Goal: Transaction & Acquisition: Obtain resource

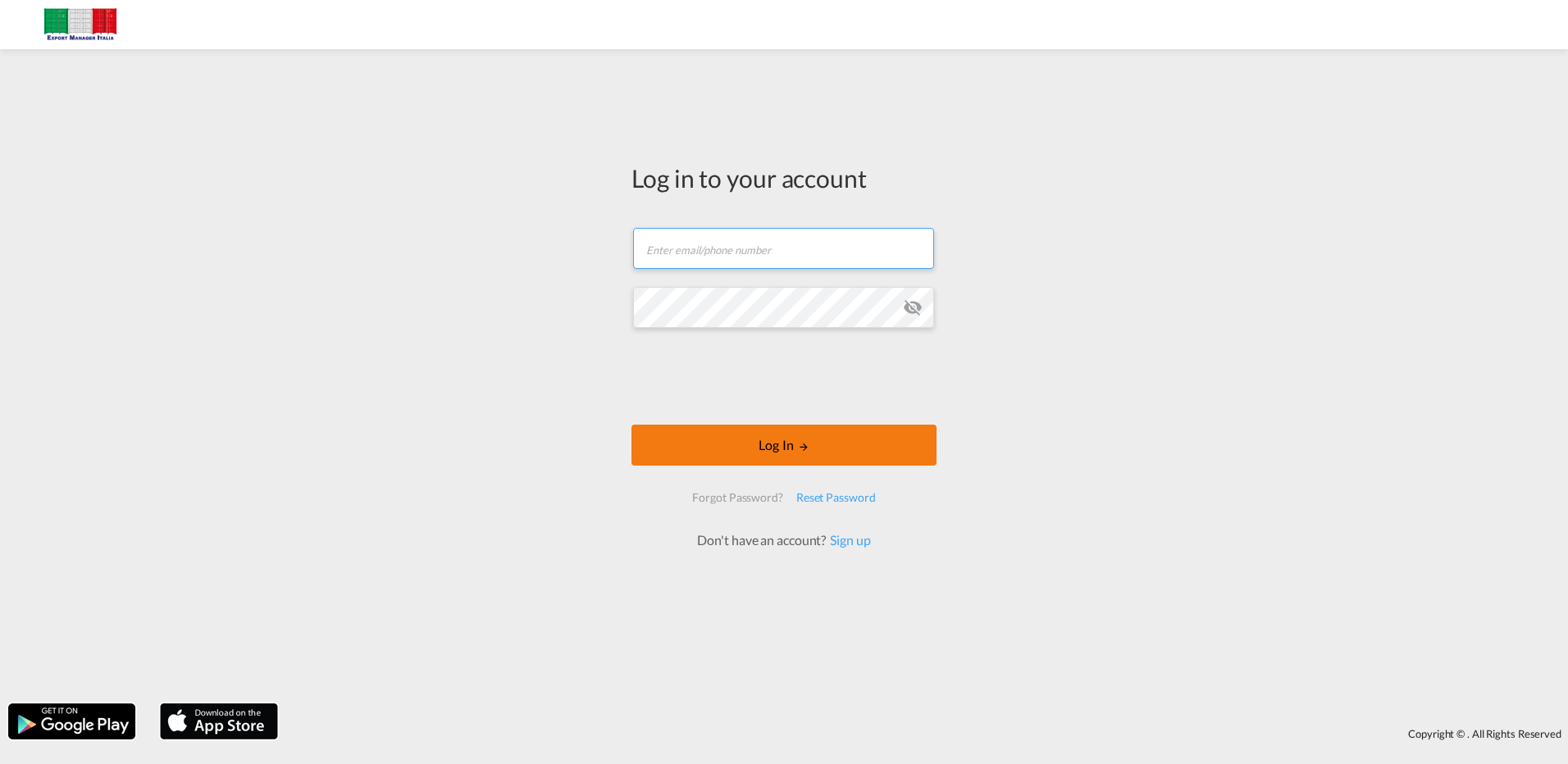
type input "[EMAIL_ADDRESS][DOMAIN_NAME]"
click at [811, 455] on button "Log In" at bounding box center [784, 445] width 305 height 41
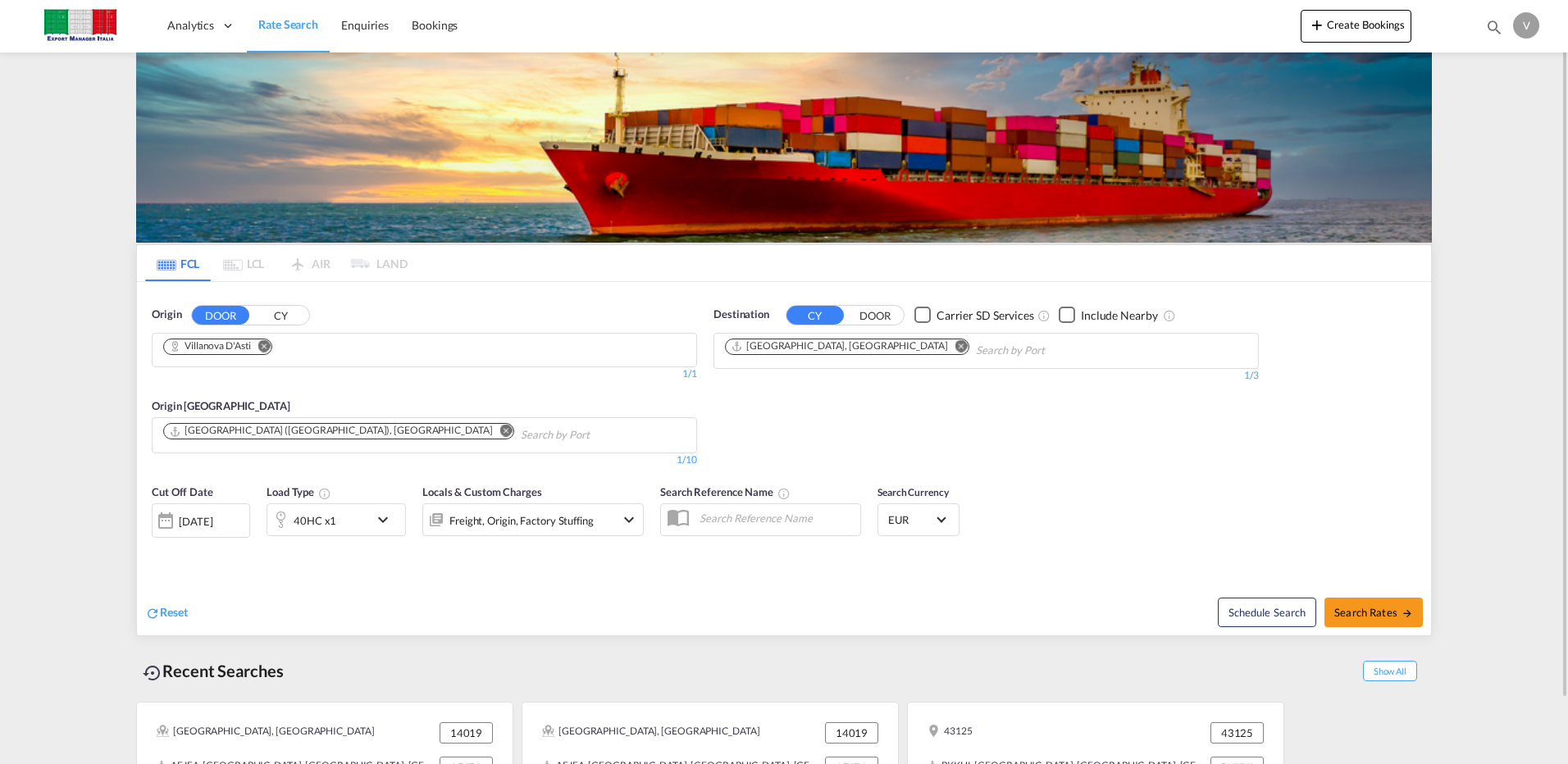
click at [83, 323] on md-content "Analytics Dashboard Rate Search Enquiries Bookings Create Bookings Bookings Enq…" at bounding box center [784, 382] width 1568 height 764
click at [285, 315] on button "CY" at bounding box center [280, 315] width 58 height 19
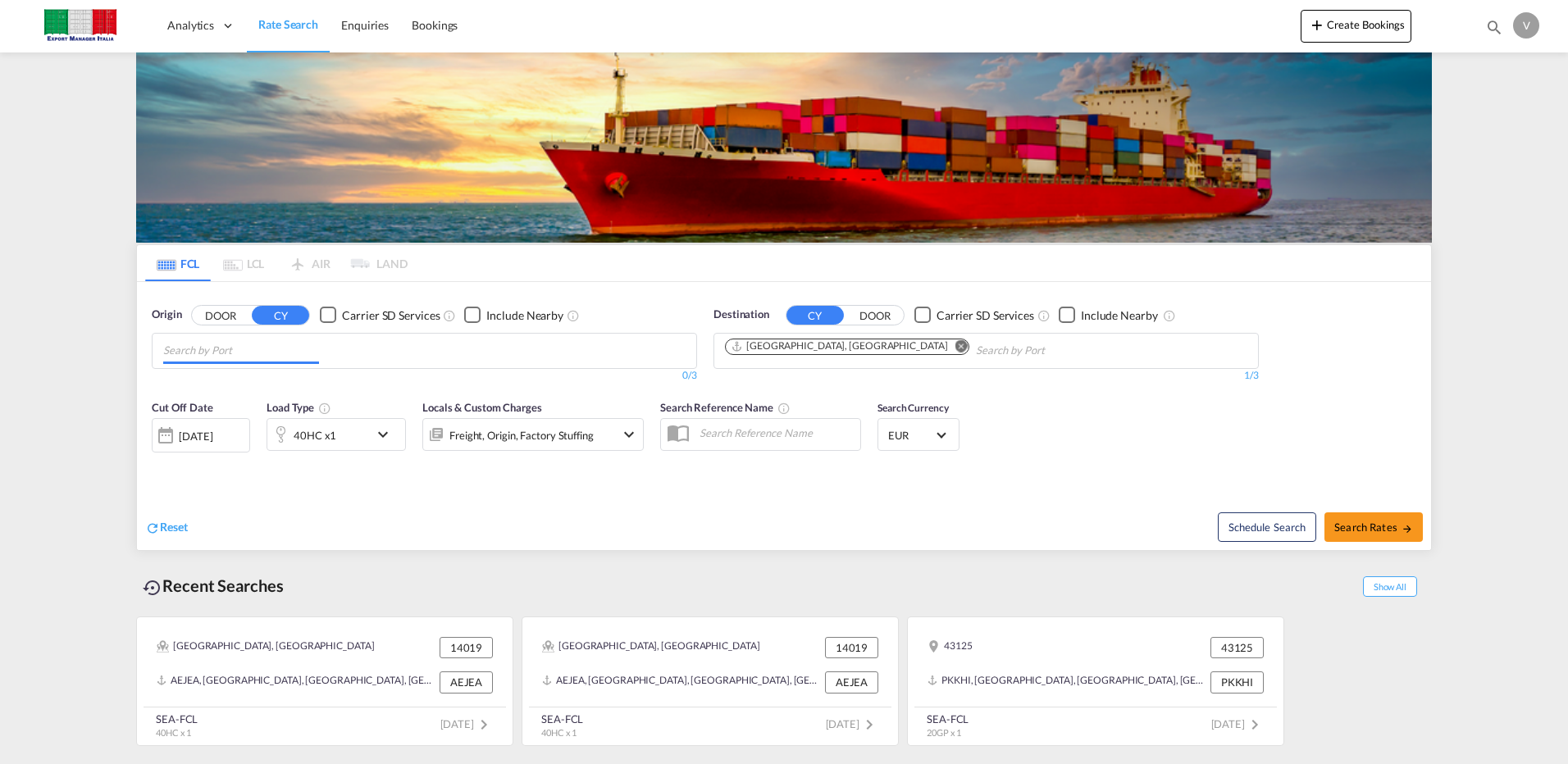
click at [253, 346] on input "Chips input." at bounding box center [241, 351] width 156 height 27
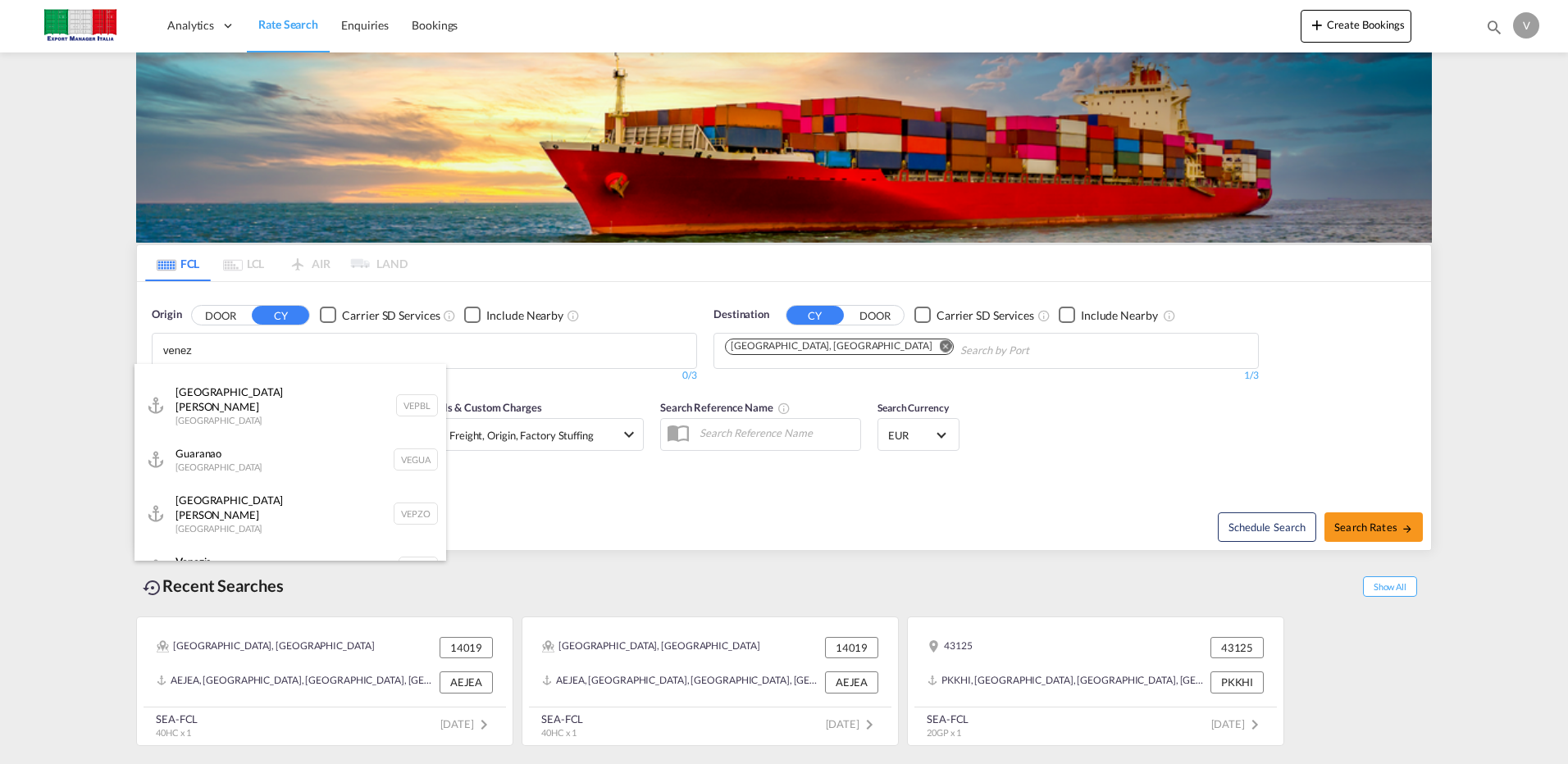
scroll to position [89, 0]
type input "venez"
click at [237, 541] on div "Venez ia Italy ITVCE" at bounding box center [290, 565] width 312 height 49
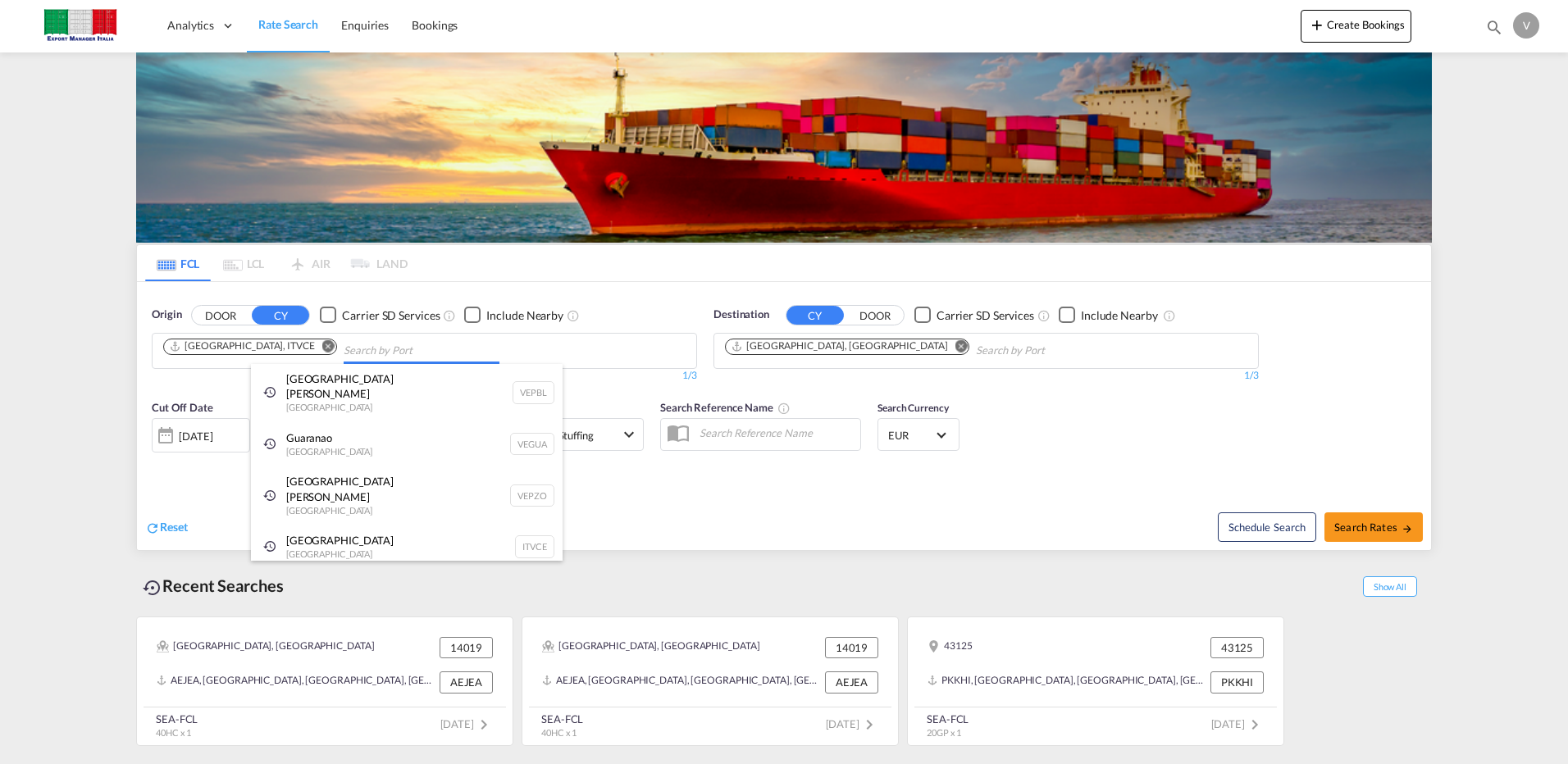
scroll to position [0, 0]
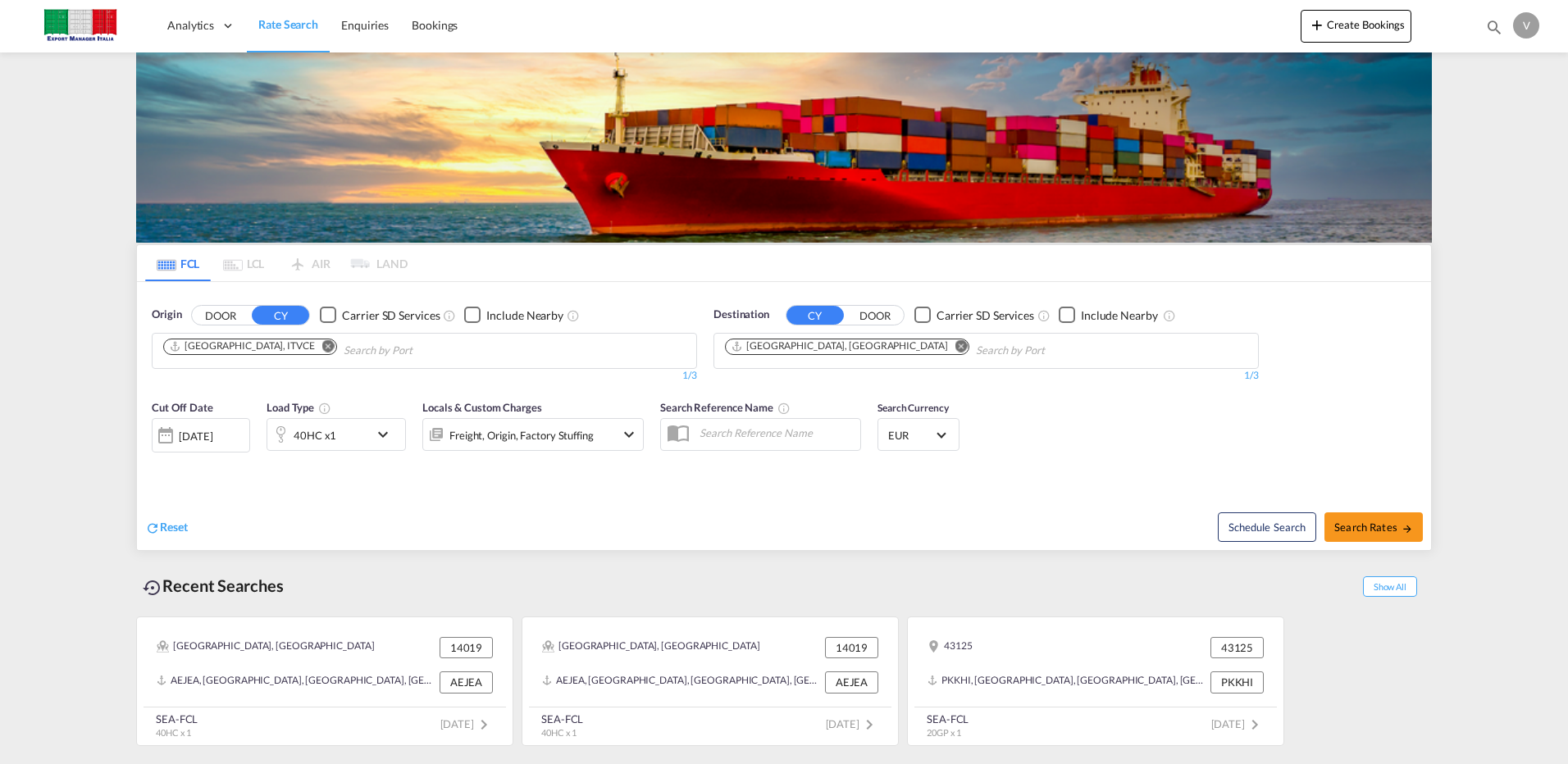
click at [956, 345] on md-icon "Remove" at bounding box center [962, 345] width 12 height 12
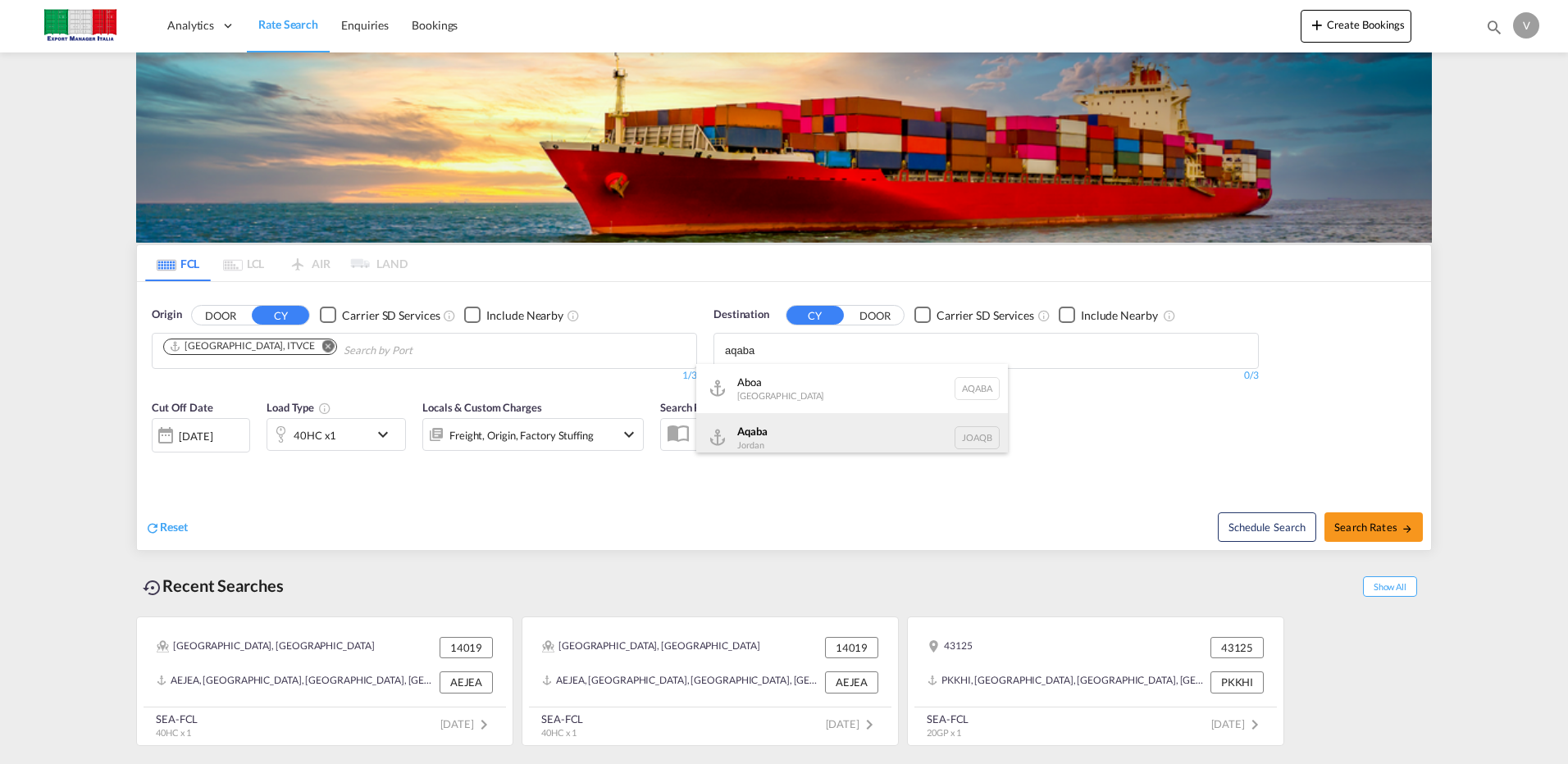
type input "aqaba"
click at [752, 436] on div "Aqaba Jordan JOAQB" at bounding box center [852, 437] width 312 height 49
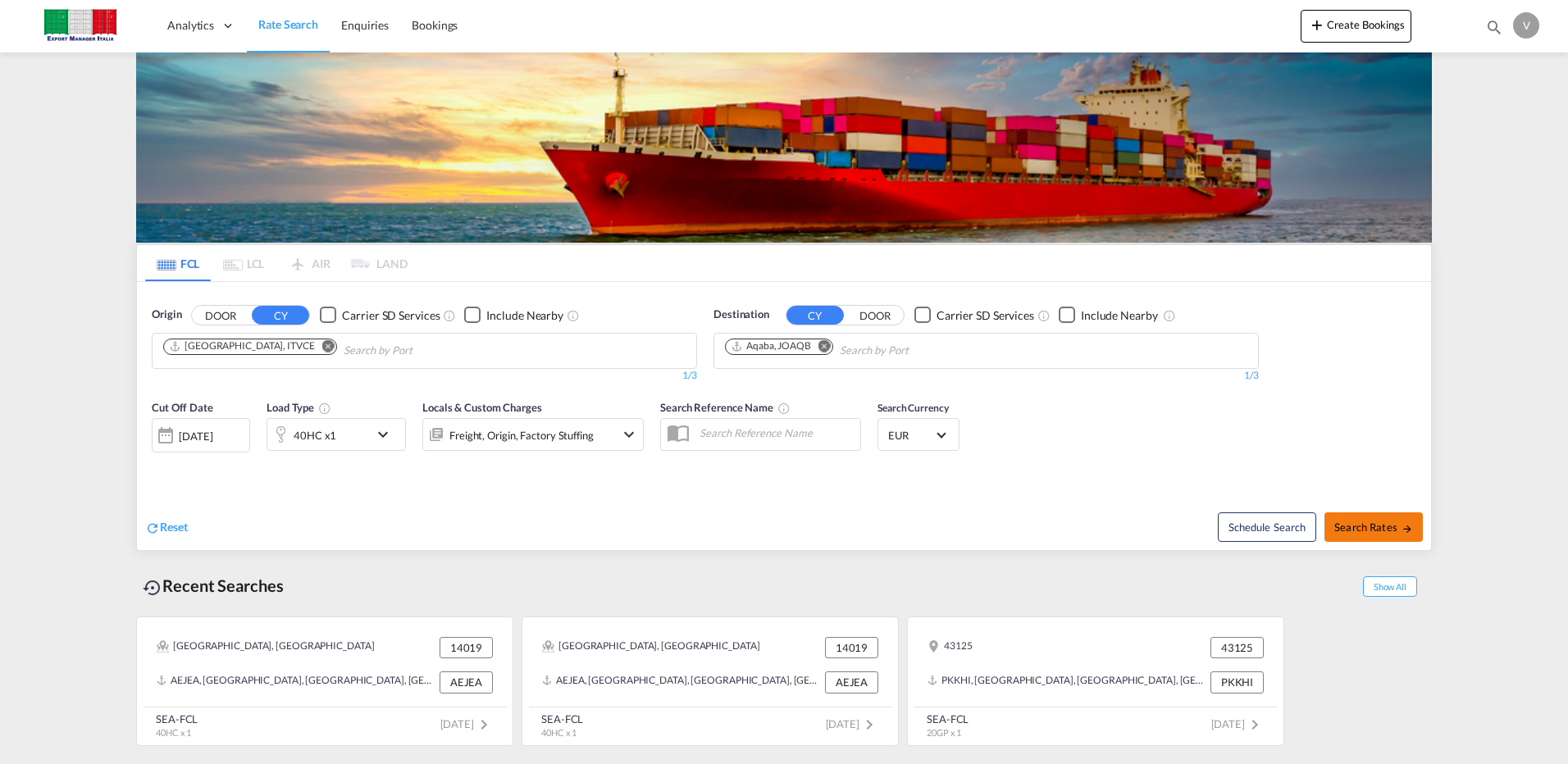
click at [1368, 524] on span "Search Rates" at bounding box center [1374, 527] width 79 height 13
type input "ITVCE to JOAQB / [DATE]"
